Goal: Transaction & Acquisition: Book appointment/travel/reservation

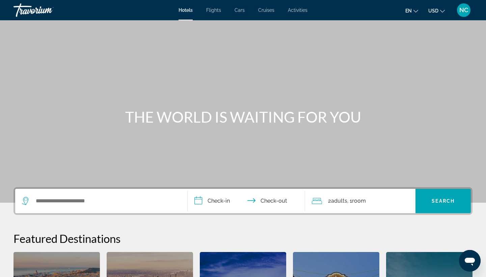
click at [188, 9] on span "Hotels" at bounding box center [186, 9] width 14 height 5
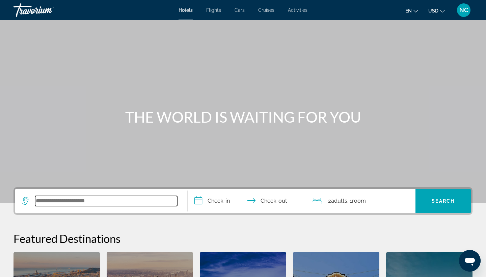
click at [63, 202] on input "Search widget" at bounding box center [106, 201] width 142 height 10
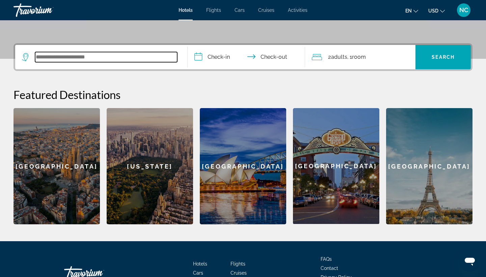
scroll to position [165, 0]
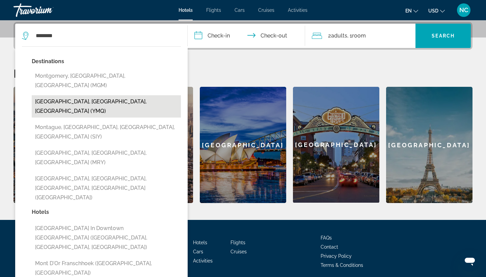
click at [57, 95] on button "[GEOGRAPHIC_DATA], [GEOGRAPHIC_DATA], [GEOGRAPHIC_DATA] (YMQ)" at bounding box center [106, 106] width 149 height 22
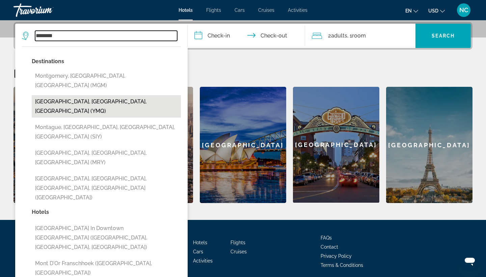
type input "**********"
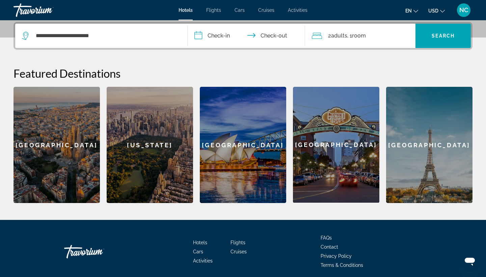
click at [216, 38] on input "**********" at bounding box center [248, 37] width 120 height 26
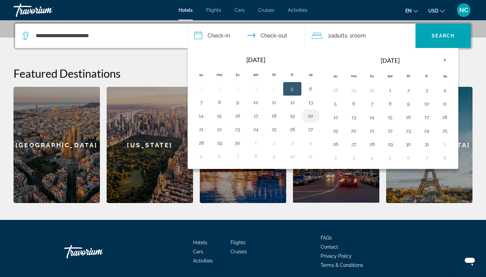
click at [312, 116] on button "20" at bounding box center [310, 115] width 11 height 9
click at [201, 130] on button "21" at bounding box center [201, 129] width 11 height 9
type input "**********"
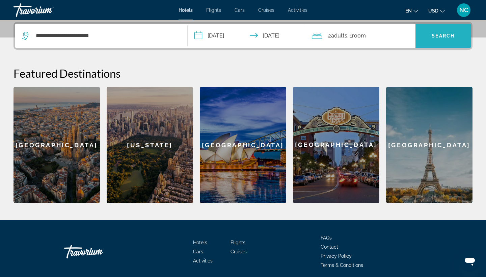
click at [437, 33] on span "Search widget" at bounding box center [443, 36] width 55 height 16
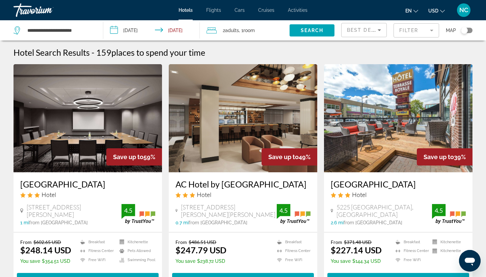
click at [434, 10] on span "USD" at bounding box center [433, 10] width 10 height 5
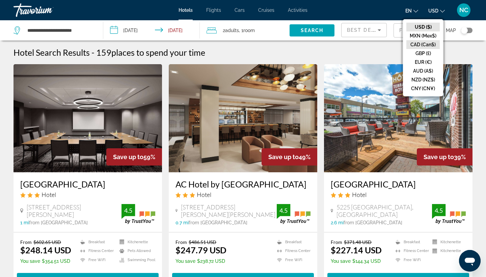
click at [421, 46] on button "CAD (Can$)" at bounding box center [422, 44] width 33 height 9
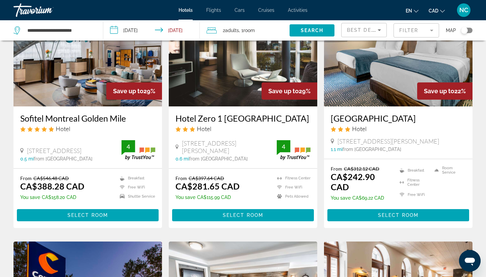
scroll to position [575, 0]
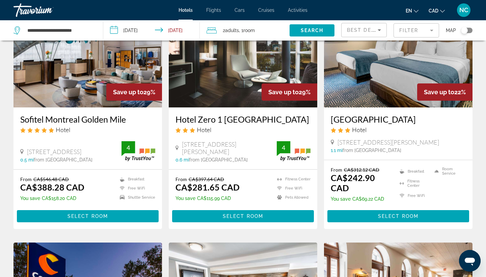
click at [467, 29] on div "Toggle map" at bounding box center [464, 30] width 7 height 7
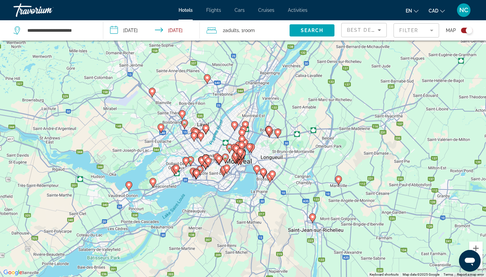
click at [221, 96] on div "To activate drag with keyboard, press Alt + Enter. Once in keyboard drag state,…" at bounding box center [243, 138] width 486 height 277
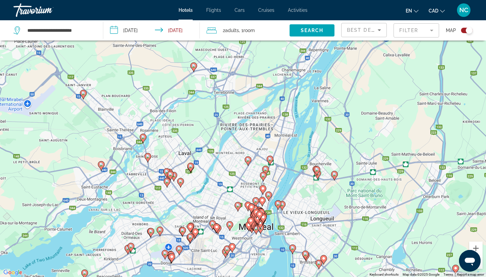
click at [227, 94] on div "To activate drag with keyboard, press Alt + Enter. Once in keyboard drag state,…" at bounding box center [243, 138] width 486 height 277
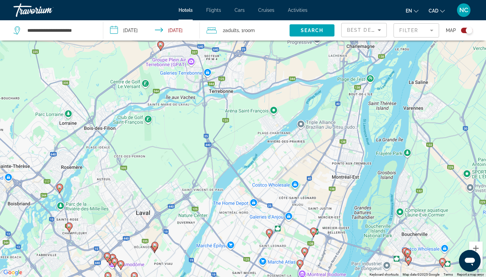
click at [222, 93] on div "To activate drag with keyboard, press Alt + Enter. Once in keyboard drag state,…" at bounding box center [243, 138] width 486 height 277
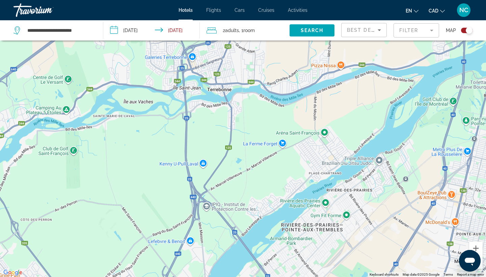
click at [222, 93] on div "To activate drag with keyboard, press Alt + Enter. Once in keyboard drag state,…" at bounding box center [243, 138] width 486 height 277
click at [313, 33] on span "Search widget" at bounding box center [312, 30] width 45 height 16
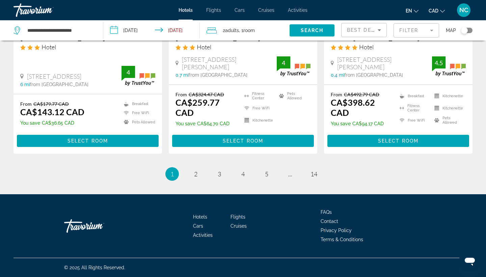
scroll to position [901, 0]
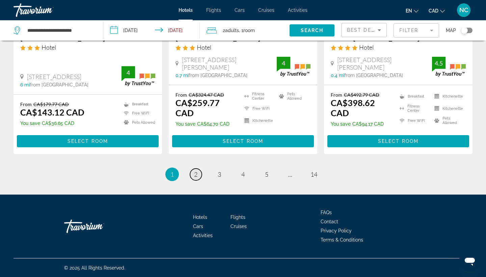
click at [195, 178] on link "page 2" at bounding box center [196, 174] width 12 height 12
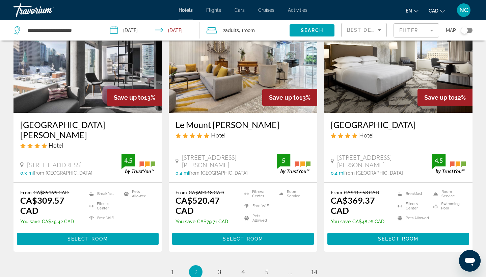
scroll to position [831, 0]
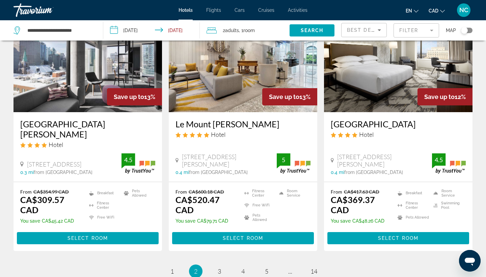
click at [375, 27] on div "Best Deals" at bounding box center [362, 30] width 31 height 8
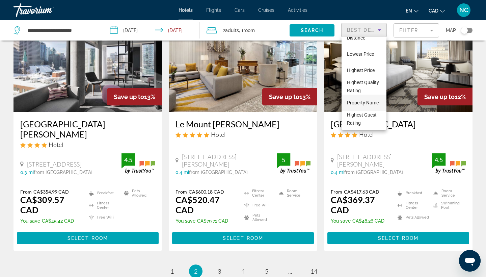
scroll to position [26, 0]
click at [358, 103] on span "Property Name" at bounding box center [363, 102] width 32 height 5
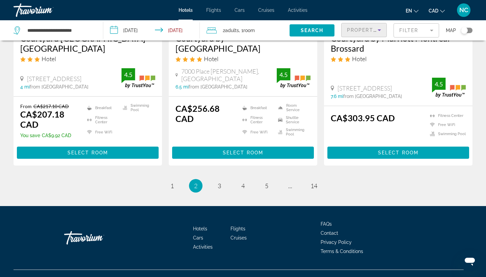
scroll to position [909, 0]
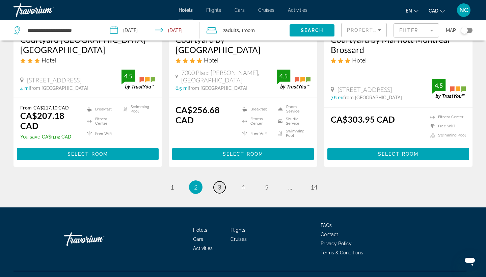
click at [222, 181] on link "page 3" at bounding box center [220, 187] width 12 height 12
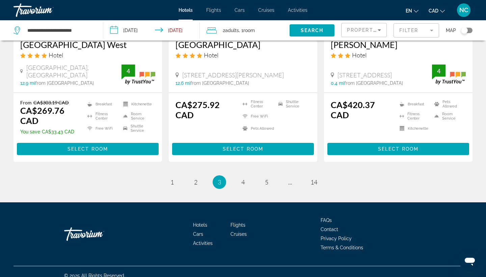
scroll to position [939, 0]
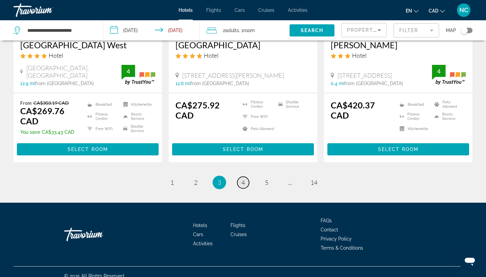
click at [245, 177] on link "page 4" at bounding box center [243, 183] width 12 height 12
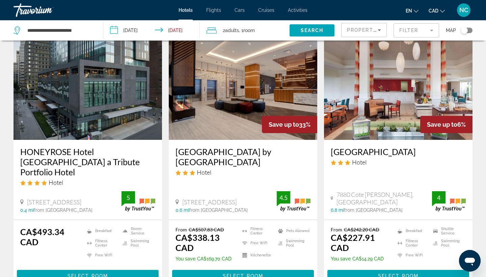
scroll to position [794, 0]
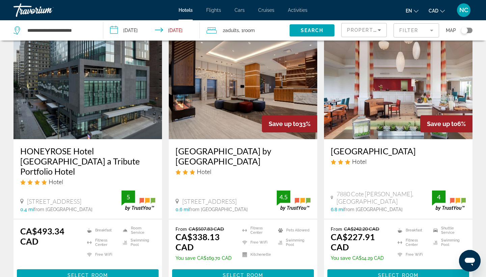
click at [402, 36] on mat-form-field "Filter" at bounding box center [417, 30] width 46 height 14
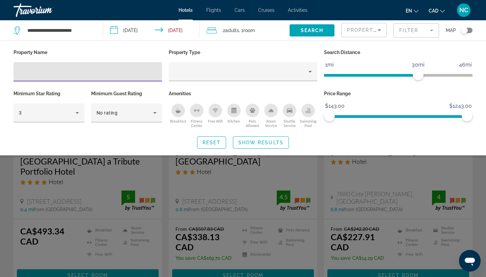
click at [413, 29] on mat-form-field "Filter" at bounding box center [417, 30] width 46 height 14
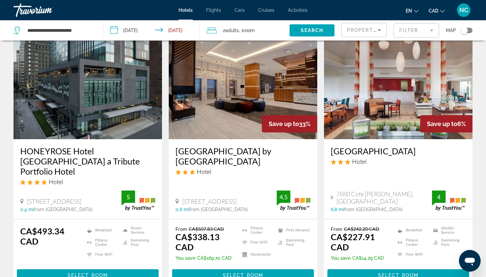
click at [434, 31] on mat-form-field "Filter" at bounding box center [417, 30] width 46 height 14
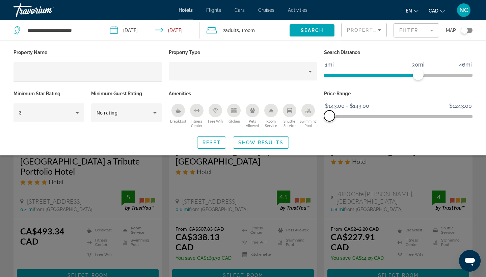
drag, startPoint x: 464, startPoint y: 116, endPoint x: 328, endPoint y: 123, distance: 135.5
click at [328, 123] on div "Price Range $143.00 $1243.00 $143.00 $143.00 $143.00 - $143.00" at bounding box center [398, 109] width 155 height 41
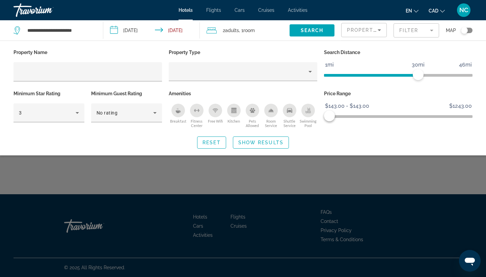
click at [372, 214] on div "Search widget" at bounding box center [243, 189] width 486 height 176
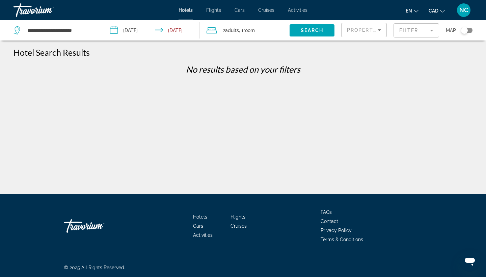
click at [412, 30] on mat-form-field "Filter" at bounding box center [417, 30] width 46 height 14
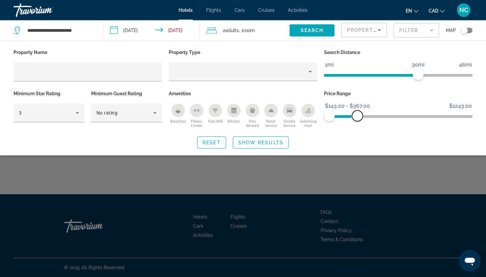
drag, startPoint x: 329, startPoint y: 115, endPoint x: 358, endPoint y: 115, distance: 28.7
click at [358, 115] on span "ngx-slider-max" at bounding box center [357, 115] width 11 height 11
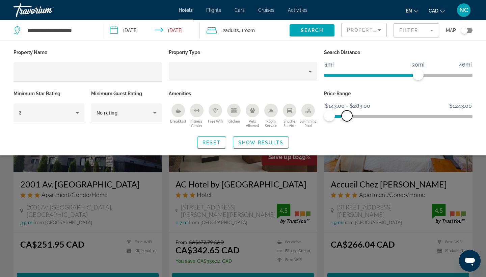
drag, startPoint x: 355, startPoint y: 116, endPoint x: 347, endPoint y: 117, distance: 8.5
click at [347, 117] on span "ngx-slider-max" at bounding box center [347, 115] width 11 height 11
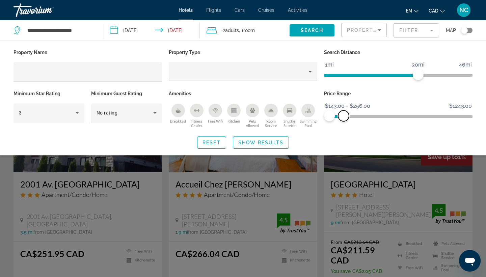
drag, startPoint x: 347, startPoint y: 117, endPoint x: 344, endPoint y: 118, distance: 3.6
click at [344, 118] on span "ngx-slider-max" at bounding box center [343, 115] width 11 height 11
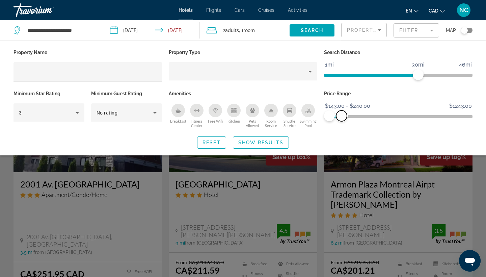
click at [342, 118] on span "ngx-slider-max" at bounding box center [341, 115] width 11 height 11
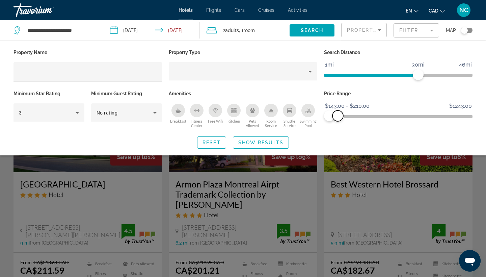
drag, startPoint x: 342, startPoint y: 118, endPoint x: 338, endPoint y: 120, distance: 4.4
click at [338, 120] on span "ngx-slider-max" at bounding box center [338, 115] width 11 height 11
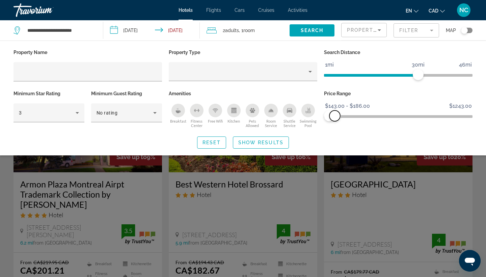
click at [335, 121] on div "Price Range $143.00 $1243.00 $143.00 $186.00 $143.00 - $186.00" at bounding box center [398, 109] width 155 height 41
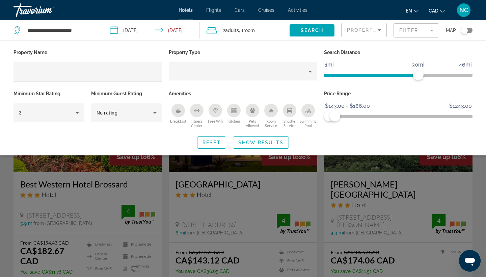
drag, startPoint x: 334, startPoint y: 123, endPoint x: 328, endPoint y: 118, distance: 7.7
click at [328, 118] on div "Price Range $143.00 $1243.00 $143.00 $186.00 $143.00 - $186.00" at bounding box center [398, 109] width 155 height 41
click at [327, 115] on span "ngx-slider-max" at bounding box center [329, 115] width 11 height 11
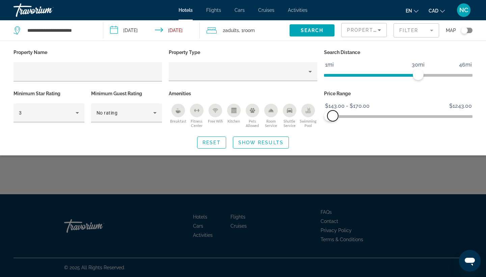
drag, startPoint x: 327, startPoint y: 115, endPoint x: 333, endPoint y: 115, distance: 5.4
click at [333, 115] on span "ngx-slider-max" at bounding box center [332, 115] width 11 height 11
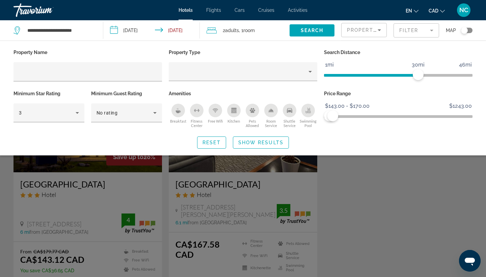
click at [365, 229] on div "Search widget" at bounding box center [243, 189] width 486 height 176
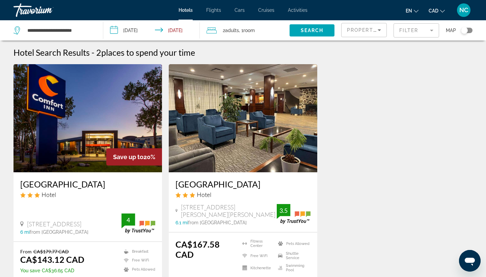
click at [219, 12] on span "Flights" at bounding box center [213, 9] width 15 height 5
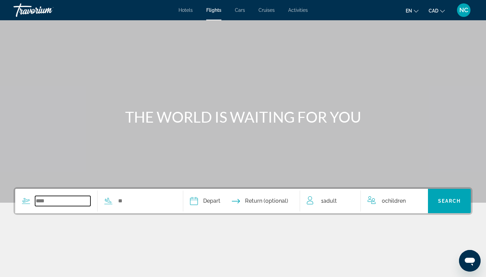
click at [51, 203] on input "Search widget" at bounding box center [62, 201] width 55 height 10
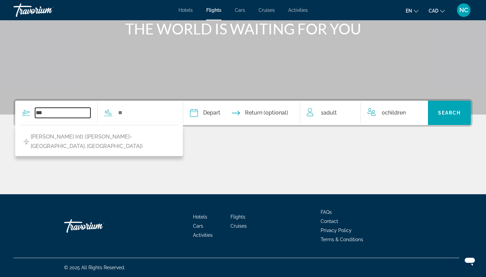
type input "***"
click at [155, 105] on div "*** [PERSON_NAME] Intl ([PERSON_NAME]-[GEOGRAPHIC_DATA], [GEOGRAPHIC_DATA])" at bounding box center [94, 113] width 158 height 24
click at [150, 115] on input "Search widget" at bounding box center [144, 113] width 55 height 10
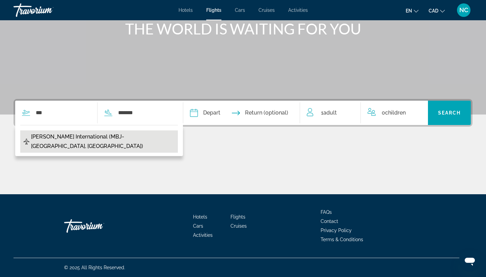
click at [115, 138] on span "[PERSON_NAME] International (MBJ-[GEOGRAPHIC_DATA], [GEOGRAPHIC_DATA])" at bounding box center [102, 141] width 143 height 19
type input "**********"
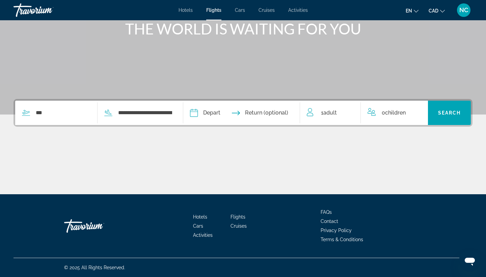
click at [240, 114] on input "Depart date" at bounding box center [217, 114] width 58 height 26
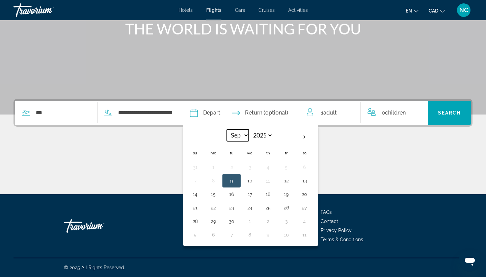
select select "**"
click at [255, 221] on button "26" at bounding box center [249, 220] width 11 height 9
type input "**********"
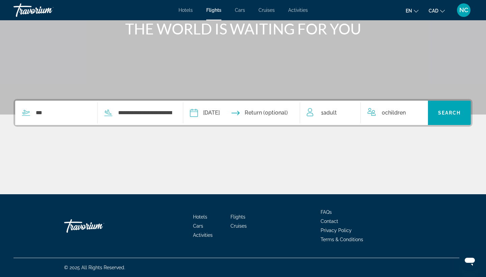
click at [292, 110] on input "Return date" at bounding box center [274, 114] width 58 height 26
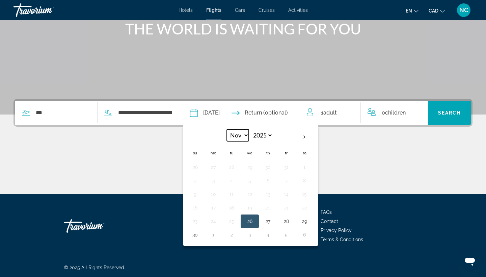
select select "**"
click at [255, 164] on button "3" at bounding box center [249, 166] width 11 height 9
type input "**********"
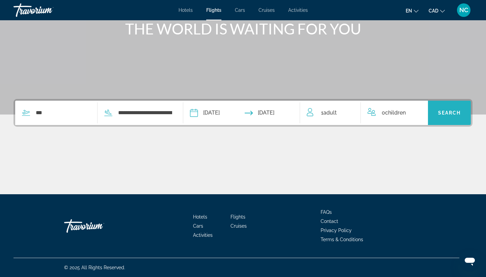
click at [451, 106] on span "Search widget" at bounding box center [449, 113] width 43 height 16
click at [449, 113] on span "Search" at bounding box center [449, 112] width 23 height 5
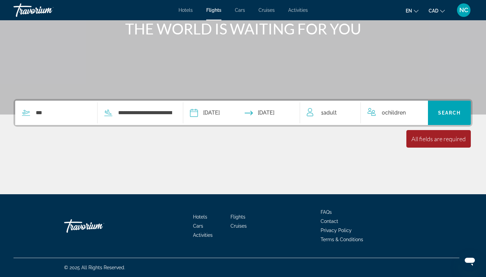
click at [331, 110] on span "Adult" at bounding box center [330, 112] width 14 height 6
click at [352, 108] on icon "Increment adults" at bounding box center [351, 111] width 6 height 8
click at [309, 108] on icon "Decrement adults" at bounding box center [310, 111] width 6 height 8
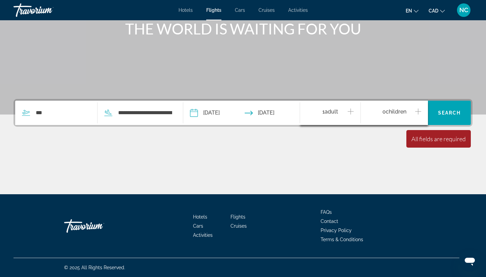
click at [416, 115] on icon "Increment children" at bounding box center [418, 111] width 6 height 8
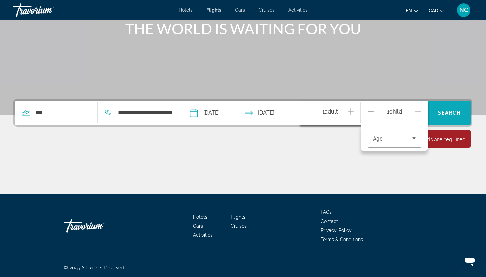
click at [452, 114] on span "Search" at bounding box center [449, 112] width 23 height 5
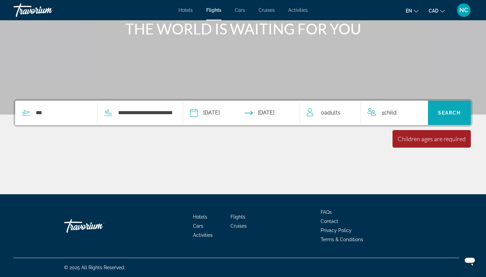
click at [452, 114] on span "Search" at bounding box center [449, 112] width 23 height 5
click at [391, 112] on span "Child" at bounding box center [390, 112] width 12 height 6
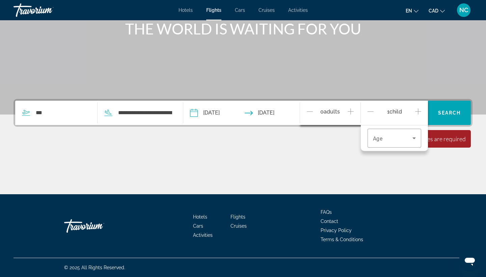
click at [374, 109] on div "1 Child Children" at bounding box center [395, 113] width 54 height 12
click at [368, 110] on icon "Decrement children" at bounding box center [371, 111] width 6 height 8
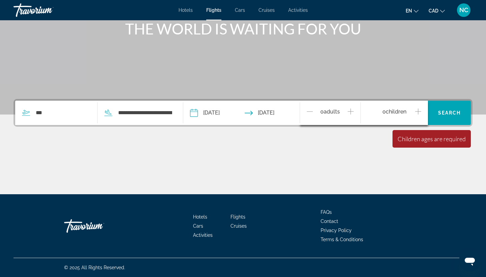
click at [349, 110] on icon "Increment adults" at bounding box center [351, 111] width 6 height 8
click at [456, 113] on span "Search" at bounding box center [449, 112] width 23 height 5
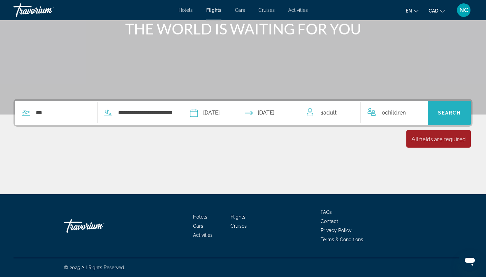
click at [456, 113] on span "Search" at bounding box center [449, 112] width 23 height 5
click at [447, 108] on span "Search widget" at bounding box center [449, 113] width 43 height 16
click at [451, 111] on span "Search" at bounding box center [449, 112] width 23 height 5
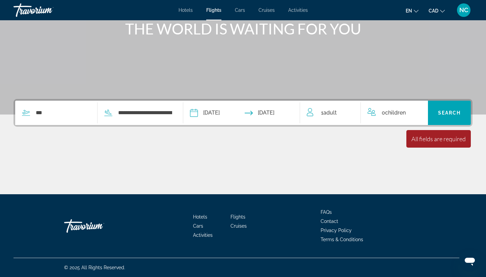
click at [437, 137] on div "All fields are required" at bounding box center [439, 138] width 54 height 7
click at [398, 115] on span "Children" at bounding box center [395, 112] width 21 height 6
click at [380, 113] on div "0 Child Children" at bounding box center [395, 113] width 54 height 12
click at [350, 108] on icon "Increment adults" at bounding box center [351, 111] width 6 height 8
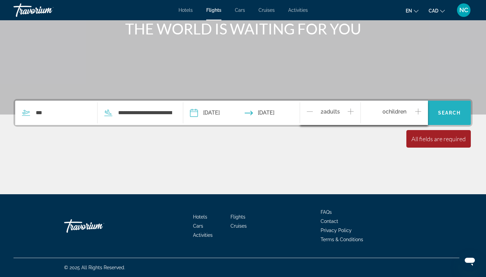
click at [457, 114] on span "Search" at bounding box center [449, 112] width 23 height 5
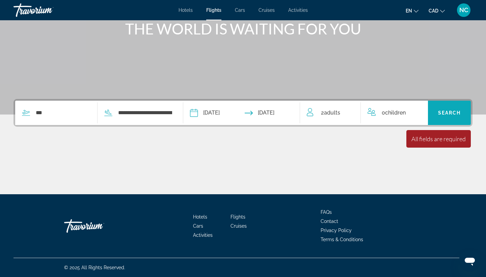
click at [457, 114] on span "Search" at bounding box center [449, 112] width 23 height 5
